Goal: Transaction & Acquisition: Obtain resource

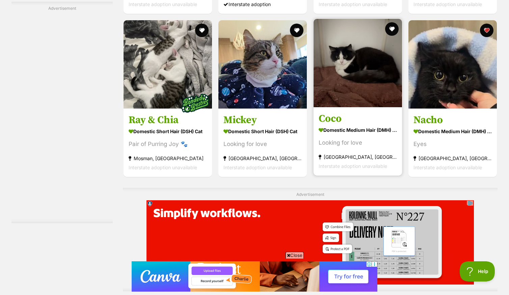
scroll to position [1193, 0]
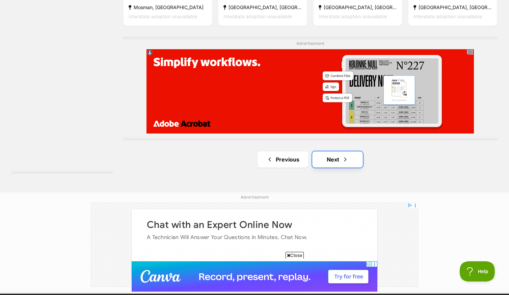
click at [343, 163] on span "Next page" at bounding box center [345, 160] width 7 height 8
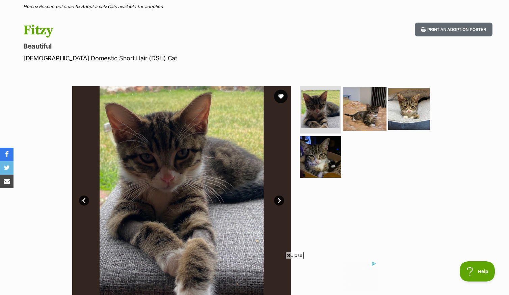
click at [359, 109] on img at bounding box center [365, 109] width 44 height 44
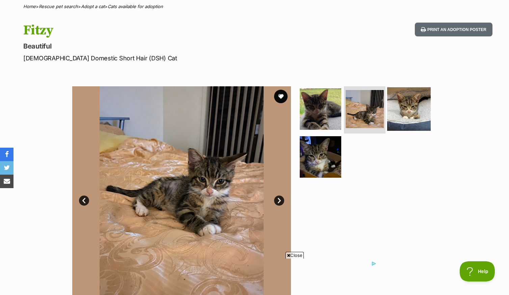
click at [398, 119] on img at bounding box center [409, 109] width 44 height 44
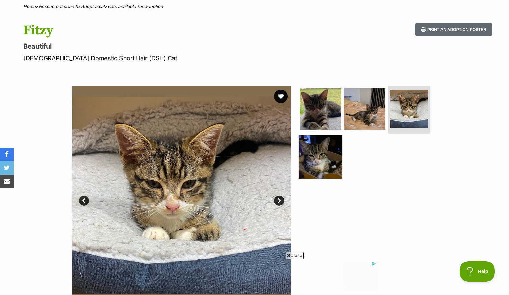
click at [331, 159] on img at bounding box center [321, 157] width 44 height 44
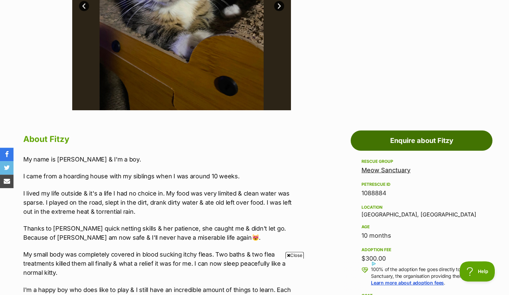
scroll to position [324, 0]
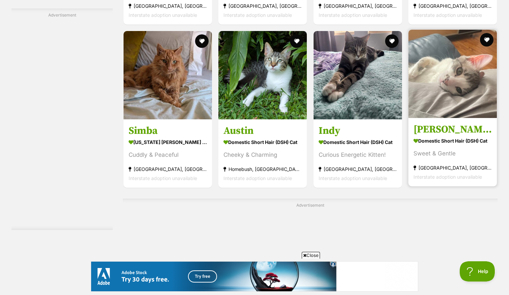
scroll to position [1188, 0]
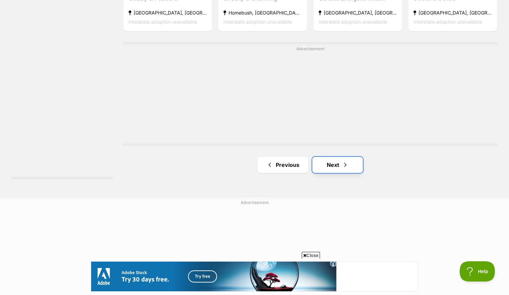
click at [342, 168] on span "Next page" at bounding box center [345, 165] width 7 height 8
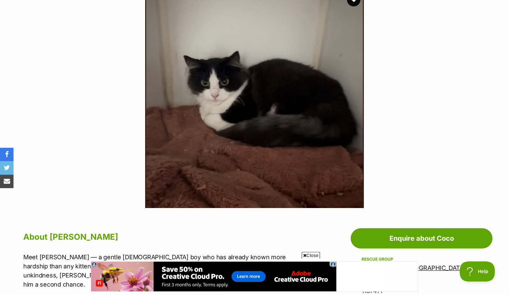
scroll to position [113, 0]
